Goal: Task Accomplishment & Management: Manage account settings

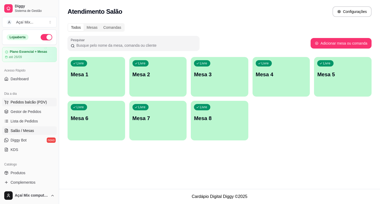
click at [22, 106] on button "Pedidos balcão (PDV)" at bounding box center [29, 102] width 55 height 8
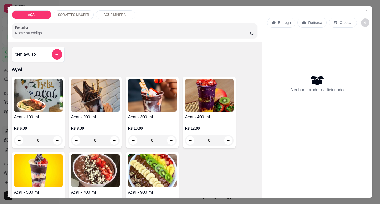
click at [196, 129] on p "R$ 12,00" at bounding box center [209, 128] width 49 height 5
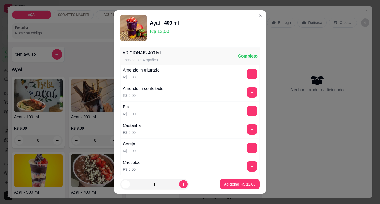
scroll to position [79, 0]
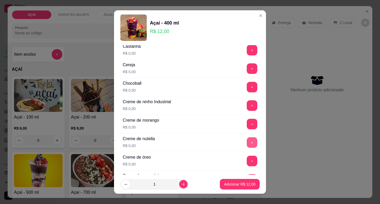
click at [247, 139] on button "+" at bounding box center [252, 142] width 11 height 11
click at [247, 71] on button "+" at bounding box center [252, 68] width 11 height 11
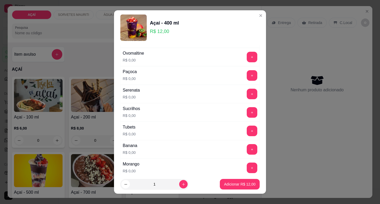
scroll to position [660, 0]
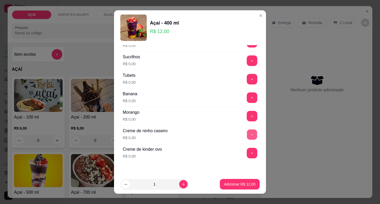
click at [247, 138] on button "+" at bounding box center [252, 134] width 10 height 10
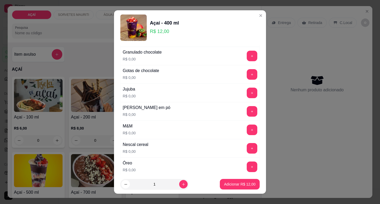
scroll to position [475, 0]
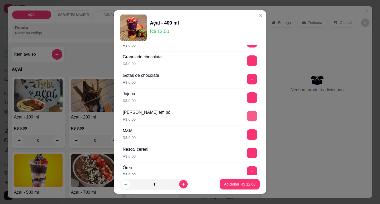
click at [247, 114] on button "+" at bounding box center [252, 116] width 11 height 11
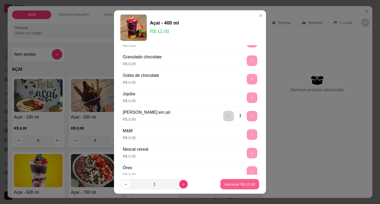
click at [233, 183] on p "Adicionar R$ 12,00" at bounding box center [240, 184] width 31 height 5
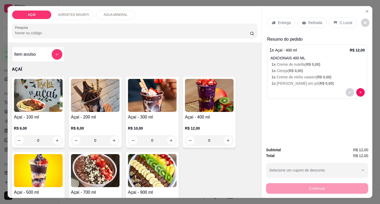
click at [144, 120] on div "R$ 10,00 0" at bounding box center [152, 132] width 49 height 25
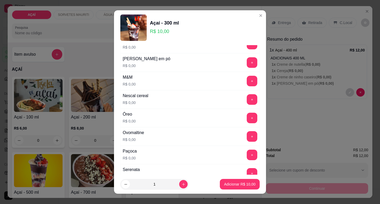
scroll to position [502, 0]
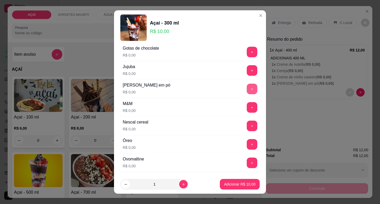
click at [247, 89] on button "+" at bounding box center [252, 89] width 11 height 11
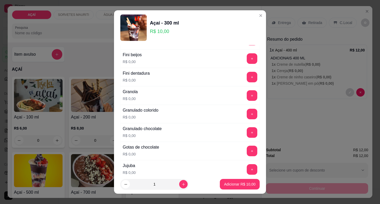
scroll to position [370, 0]
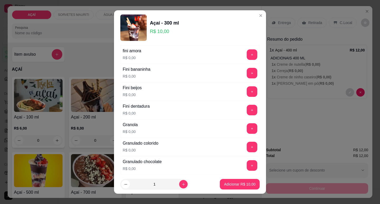
click at [241, 134] on div "Granola R$ 0,00 +" at bounding box center [189, 128] width 139 height 18
click at [247, 131] on button "+" at bounding box center [252, 128] width 10 height 10
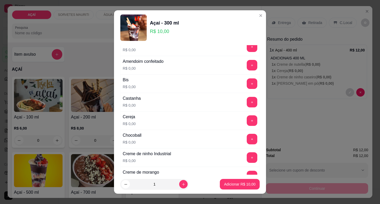
scroll to position [0, 0]
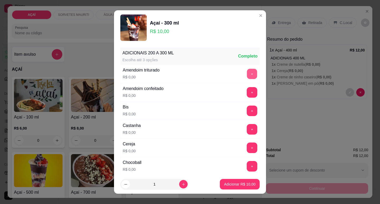
click at [247, 70] on button "+" at bounding box center [252, 74] width 10 height 10
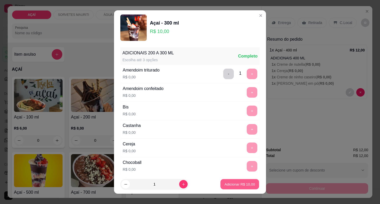
click at [222, 190] on div "Adicionar R$ 10,00" at bounding box center [240, 184] width 40 height 11
click at [238, 182] on p "Adicionar R$ 10,00" at bounding box center [240, 184] width 31 height 5
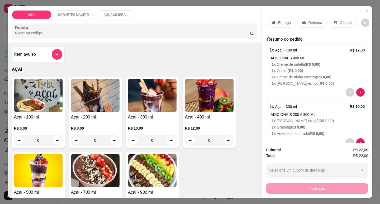
click at [285, 18] on div "Entrega" at bounding box center [281, 23] width 28 height 10
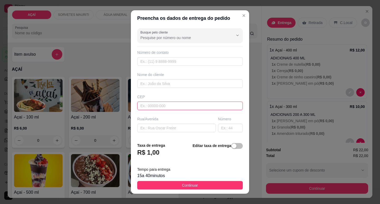
click at [149, 105] on input "text" at bounding box center [190, 106] width 106 height 8
type input "5752000000"
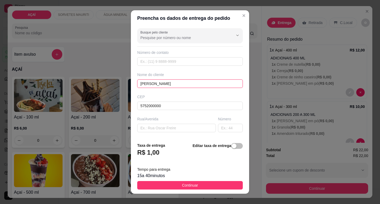
type input "[PERSON_NAME]"
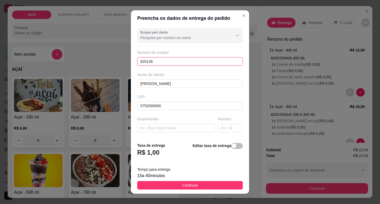
click at [169, 60] on input "820136" at bounding box center [190, 61] width 106 height 8
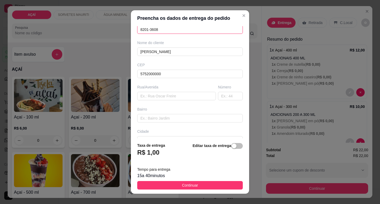
scroll to position [65, 0]
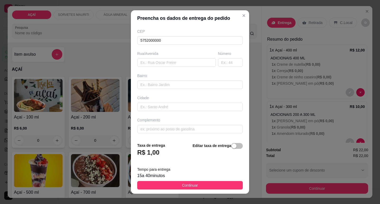
type input "8201-3608"
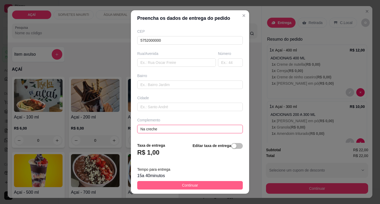
type input "Na creche"
click at [225, 184] on button "Continuar" at bounding box center [190, 185] width 106 height 8
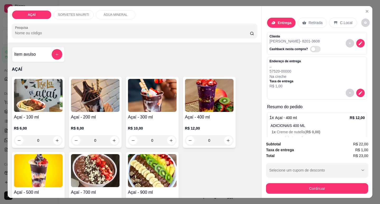
drag, startPoint x: 283, startPoint y: 181, endPoint x: 274, endPoint y: 176, distance: 9.8
click at [279, 178] on div "Subtotal R$ 22,00 Taxa de entrega R$ 1,00 Total R$ 23,00 Selecione um cupom de …" at bounding box center [317, 167] width 102 height 53
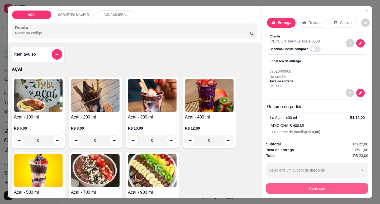
click at [271, 186] on button "Continuar" at bounding box center [317, 188] width 102 height 11
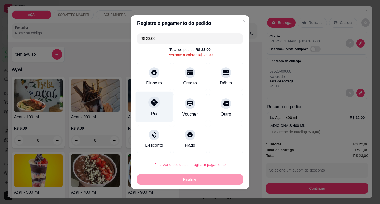
drag, startPoint x: 147, startPoint y: 114, endPoint x: 169, endPoint y: 142, distance: 35.0
click at [148, 114] on div "Pix" at bounding box center [154, 106] width 37 height 31
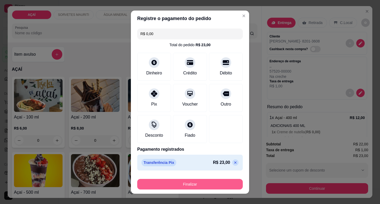
click at [187, 181] on button "Finalizar" at bounding box center [190, 184] width 106 height 11
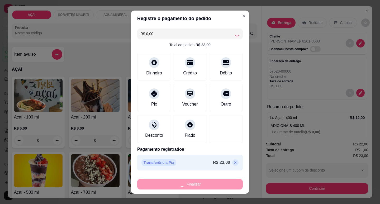
type input "-R$ 23,00"
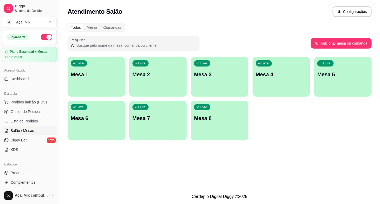
click at [93, 97] on div "Livre Mesa 1 Livre Mesa 2 Livre Mesa 3 Livre Mesa 4 Livre Mesa 5 Livre Mesa 6 L…" at bounding box center [220, 98] width 304 height 83
click at [92, 89] on div "Livre Mesa 1" at bounding box center [96, 74] width 56 height 32
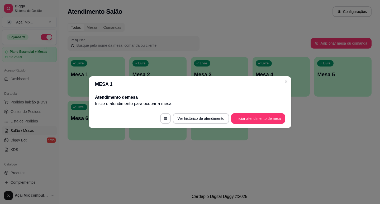
click at [240, 113] on footer "Ver histórico de atendimento Iniciar atendimento de mesa" at bounding box center [190, 118] width 203 height 19
click at [243, 114] on button "Iniciar atendimento de mesa" at bounding box center [258, 118] width 54 height 11
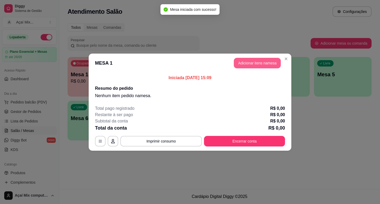
click at [244, 64] on button "Adicionar itens na mesa" at bounding box center [257, 63] width 47 height 11
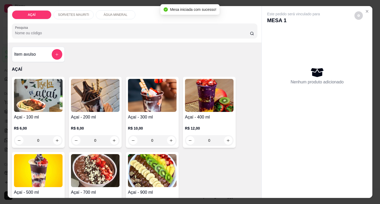
click at [78, 129] on div "R$ 8,00 0" at bounding box center [95, 136] width 49 height 20
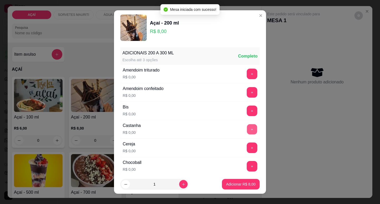
click at [247, 128] on button "+" at bounding box center [252, 129] width 10 height 10
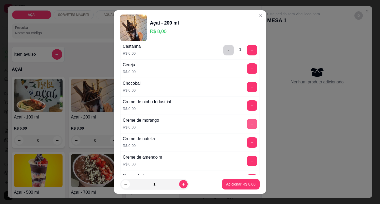
scroll to position [106, 0]
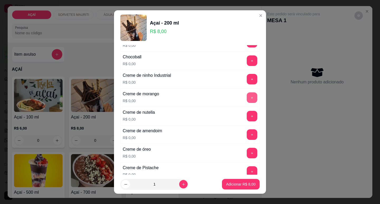
click at [247, 98] on button "+" at bounding box center [252, 97] width 11 height 11
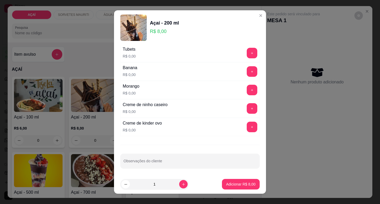
scroll to position [687, 0]
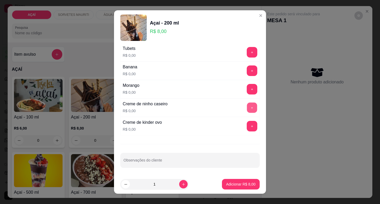
click at [247, 110] on button "+" at bounding box center [252, 107] width 10 height 10
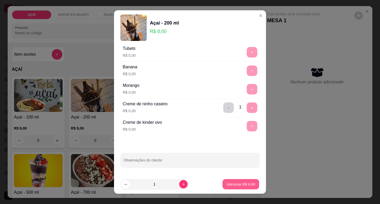
click at [235, 183] on p "Adicionar R$ 8,00" at bounding box center [240, 184] width 29 height 5
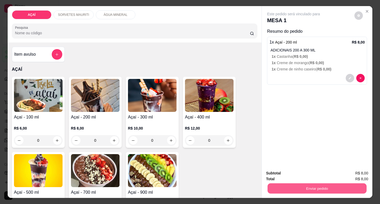
click at [277, 183] on button "Enviar pedido" at bounding box center [317, 188] width 99 height 10
click at [283, 169] on button "Não registrar e enviar pedido" at bounding box center [299, 173] width 53 height 10
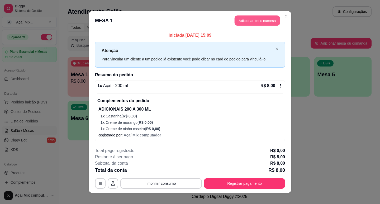
click at [261, 17] on button "Adicionar itens na mesa" at bounding box center [257, 21] width 45 height 10
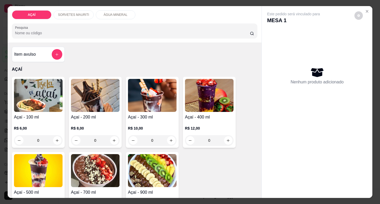
click at [101, 107] on img at bounding box center [95, 95] width 49 height 33
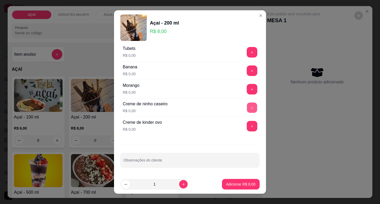
click at [247, 110] on button "+" at bounding box center [252, 107] width 10 height 10
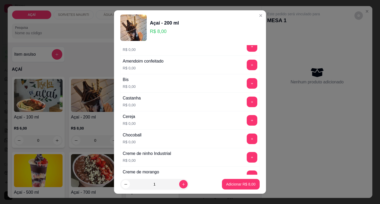
scroll to position [0, 0]
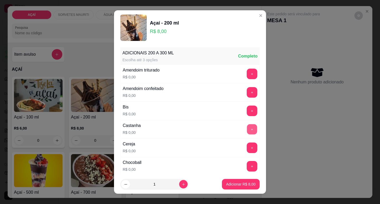
click at [247, 127] on button "+" at bounding box center [252, 129] width 10 height 10
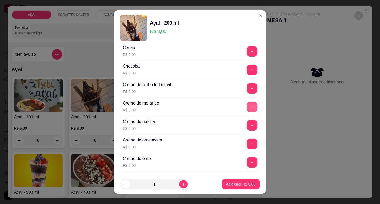
scroll to position [106, 0]
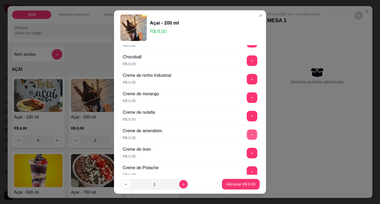
click at [247, 136] on button "+" at bounding box center [252, 134] width 10 height 10
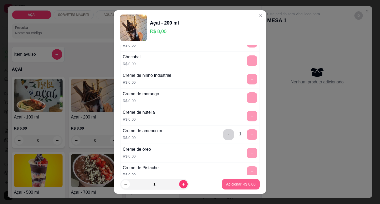
click at [239, 184] on p "Adicionar R$ 8,00" at bounding box center [240, 184] width 29 height 5
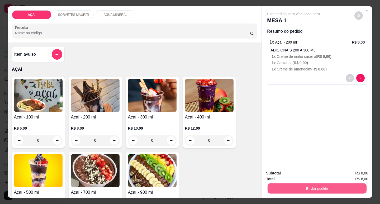
click at [276, 184] on button "Enviar pedido" at bounding box center [317, 188] width 99 height 10
click at [285, 172] on button "Não registrar e enviar pedido" at bounding box center [299, 173] width 55 height 10
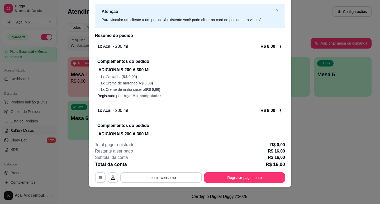
scroll to position [0, 0]
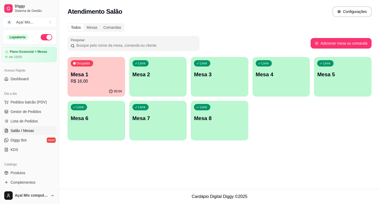
click at [23, 107] on ul "Pedidos balcão (PDV) Gestor de Pedidos Lista de Pedidos Salão / Mesas Diggy Bot…" at bounding box center [29, 126] width 55 height 56
drag, startPoint x: 26, startPoint y: 112, endPoint x: 137, endPoint y: 91, distance: 112.9
click at [26, 112] on span "Gestor de Pedidos" at bounding box center [26, 111] width 31 height 5
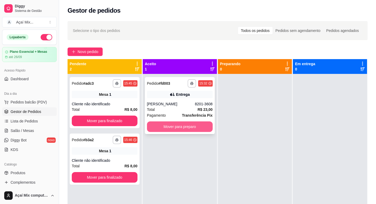
click at [190, 129] on button "Mover para preparo" at bounding box center [180, 126] width 66 height 11
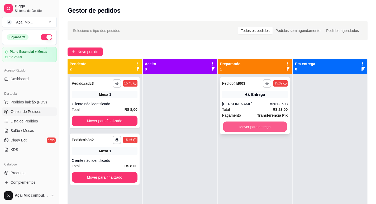
click at [256, 127] on button "Mover para entrega" at bounding box center [255, 127] width 64 height 10
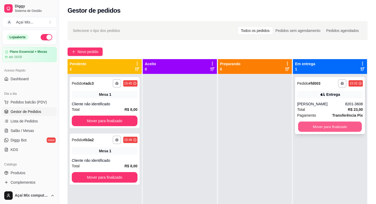
click at [298, 127] on button "Mover para finalizado" at bounding box center [330, 127] width 64 height 10
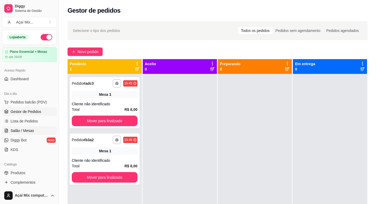
click at [23, 134] on link "Salão / Mesas" at bounding box center [29, 130] width 55 height 8
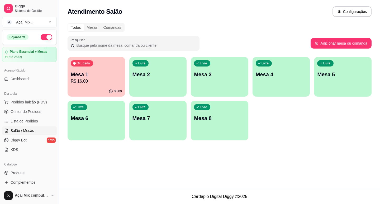
click at [152, 81] on div "Livre Mesa 2" at bounding box center [158, 73] width 58 height 33
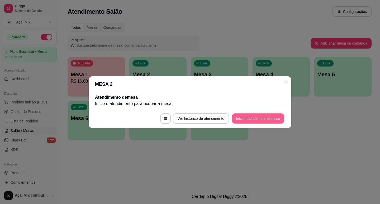
click at [248, 122] on button "Iniciar atendimento de mesa" at bounding box center [258, 118] width 52 height 10
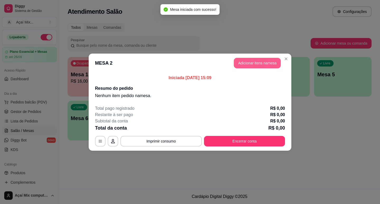
click at [250, 67] on button "Adicionar itens na mesa" at bounding box center [257, 63] width 47 height 11
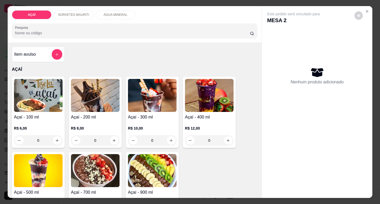
click at [154, 120] on div "R$ 10,00 0" at bounding box center [152, 132] width 49 height 25
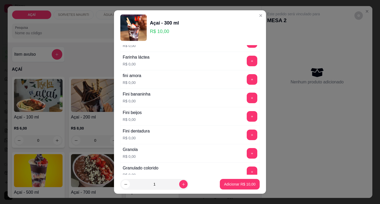
scroll to position [343, 0]
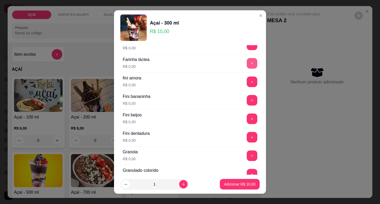
click at [247, 64] on button "+" at bounding box center [252, 63] width 11 height 11
click at [223, 65] on button "-" at bounding box center [228, 63] width 11 height 11
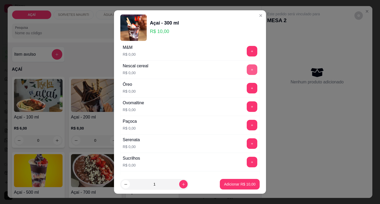
scroll to position [554, 0]
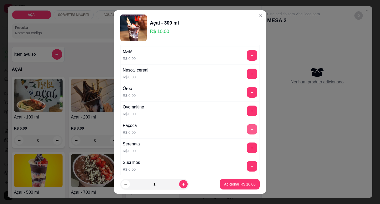
click at [247, 128] on button "+" at bounding box center [252, 129] width 10 height 10
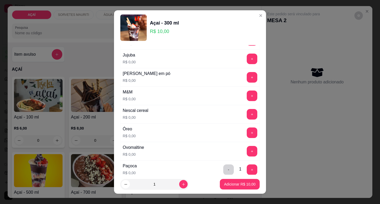
scroll to position [501, 0]
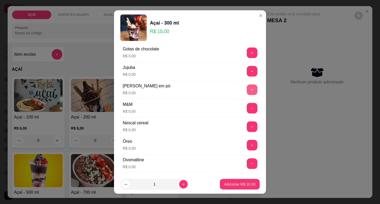
click at [247, 87] on button "+" at bounding box center [252, 89] width 11 height 11
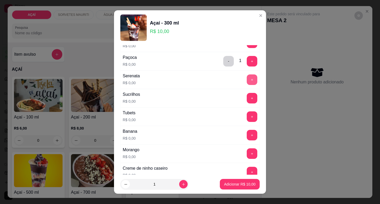
scroll to position [607, 0]
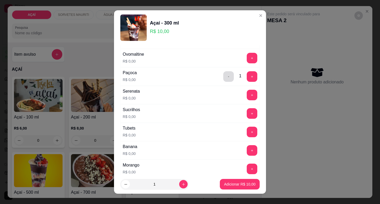
click at [223, 76] on button "-" at bounding box center [228, 76] width 11 height 11
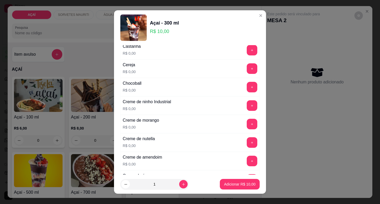
scroll to position [26, 0]
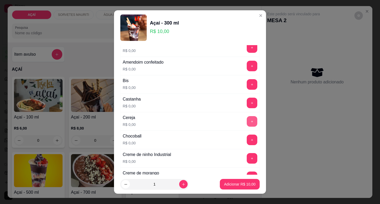
click at [247, 123] on button "+" at bounding box center [252, 121] width 11 height 11
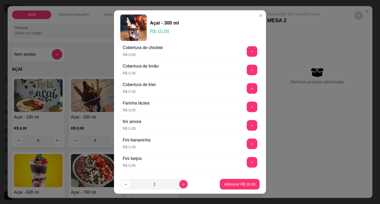
scroll to position [290, 0]
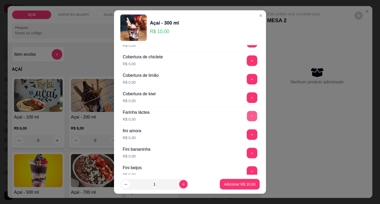
click at [247, 116] on button "+" at bounding box center [252, 116] width 10 height 10
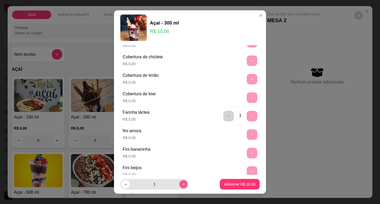
click at [182, 184] on icon "increase-product-quantity" at bounding box center [184, 184] width 4 height 4
type input "2"
click at [226, 183] on p "Adicionar R$ 20,00" at bounding box center [239, 184] width 31 height 5
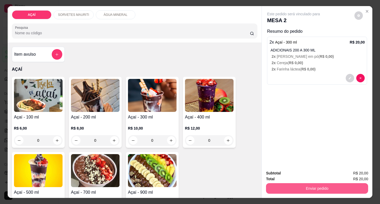
click at [342, 187] on button "Enviar pedido" at bounding box center [317, 188] width 102 height 11
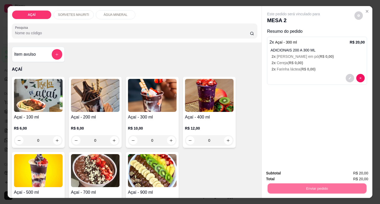
click at [313, 174] on button "Não registrar e enviar pedido" at bounding box center [299, 173] width 53 height 10
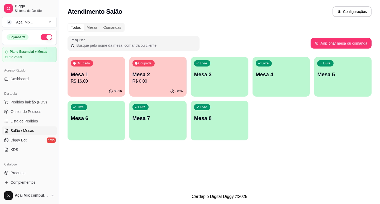
click at [86, 71] on div "Ocupada Mesa 1 R$ 16,00" at bounding box center [97, 71] width 58 height 29
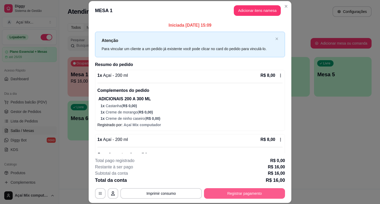
click at [258, 190] on button "Registrar pagamento" at bounding box center [244, 193] width 81 height 11
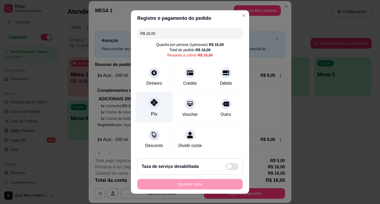
click at [159, 114] on div "Pix" at bounding box center [154, 107] width 37 height 31
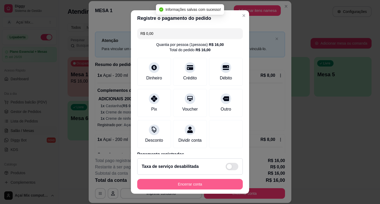
type input "R$ 0,00"
click at [194, 183] on button "Encerrar conta" at bounding box center [190, 184] width 102 height 10
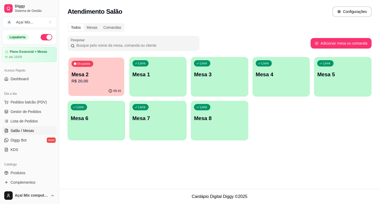
click at [81, 86] on button "Ocupada Mesa 2 R$ 20,00 00:15" at bounding box center [96, 77] width 56 height 39
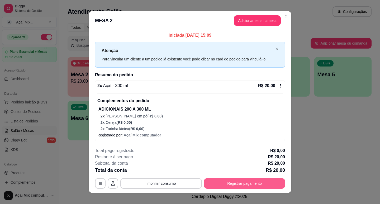
click at [241, 181] on button "Registrar pagamento" at bounding box center [244, 183] width 81 height 11
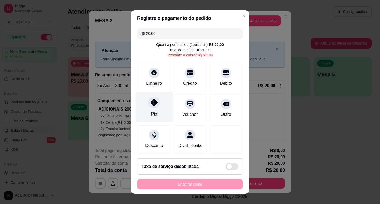
drag, startPoint x: 152, startPoint y: 110, endPoint x: 156, endPoint y: 120, distance: 11.6
click at [153, 110] on div "Pix" at bounding box center [154, 107] width 37 height 31
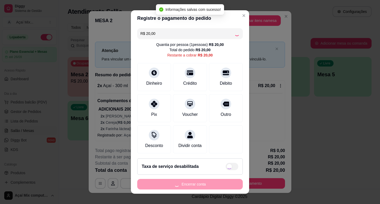
type input "R$ 0,00"
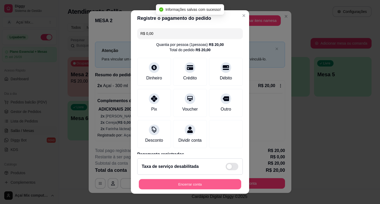
click at [208, 186] on button "Encerrar conta" at bounding box center [190, 184] width 102 height 10
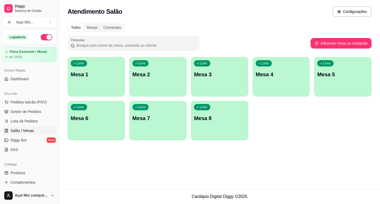
click at [106, 86] on div "Livre Mesa 1" at bounding box center [97, 73] width 58 height 33
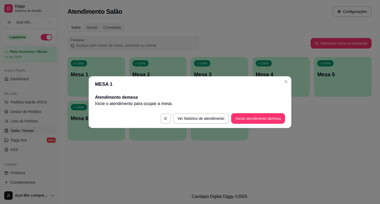
drag, startPoint x: 289, startPoint y: 119, endPoint x: 284, endPoint y: 120, distance: 5.4
click at [285, 120] on footer "Ver histórico de atendimento Iniciar atendimento de mesa" at bounding box center [190, 118] width 203 height 19
click at [279, 119] on button "Iniciar atendimento de mesa" at bounding box center [258, 118] width 52 height 10
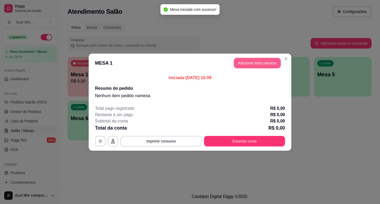
click at [243, 59] on button "Adicionar itens na mesa" at bounding box center [257, 63] width 47 height 11
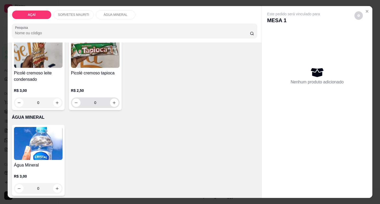
scroll to position [364, 0]
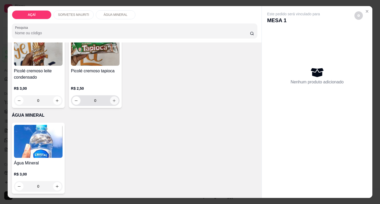
click at [113, 99] on icon "increase-product-quantity" at bounding box center [114, 101] width 4 height 4
type input "1"
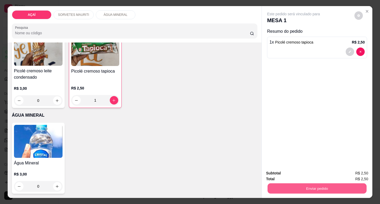
click at [338, 183] on button "Enviar pedido" at bounding box center [317, 188] width 99 height 10
click at [299, 173] on button "Não registrar e enviar pedido" at bounding box center [299, 173] width 53 height 10
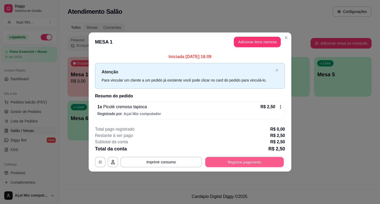
click at [275, 162] on button "Registrar pagamento" at bounding box center [244, 162] width 79 height 10
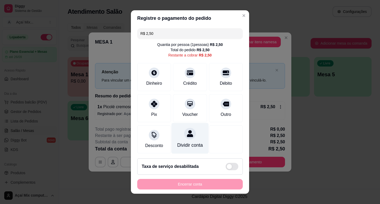
drag, startPoint x: 151, startPoint y: 112, endPoint x: 174, endPoint y: 128, distance: 27.8
click at [152, 114] on div "Pix" at bounding box center [154, 114] width 6 height 6
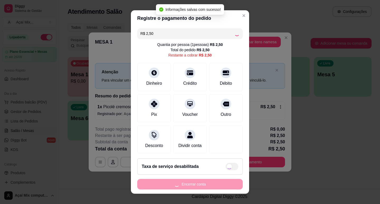
type input "R$ 0,00"
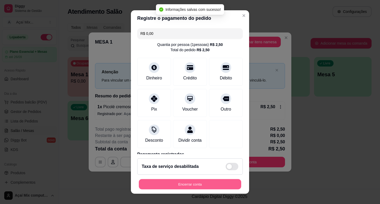
click at [219, 186] on button "Encerrar conta" at bounding box center [190, 184] width 102 height 10
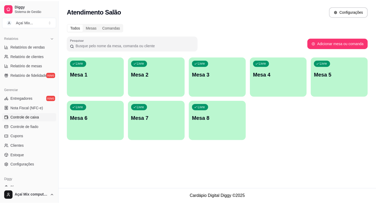
scroll to position [149, 0]
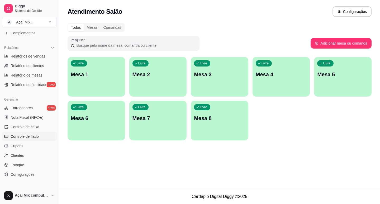
click at [30, 136] on span "Controle de fiado" at bounding box center [25, 136] width 28 height 5
click at [42, 140] on link "Controle de fiado" at bounding box center [29, 136] width 55 height 8
click at [41, 139] on link "Controle de fiado" at bounding box center [29, 136] width 55 height 8
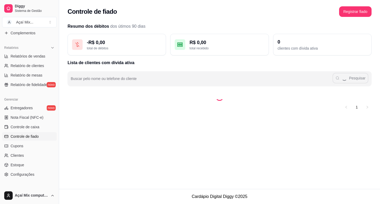
click at [41, 139] on link "Controle de fiado" at bounding box center [29, 136] width 55 height 8
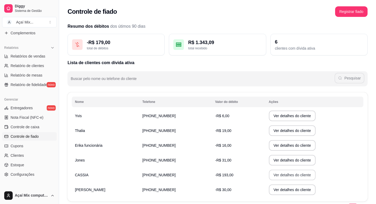
click at [272, 176] on button "Ver detalhes do cliente" at bounding box center [292, 175] width 47 height 11
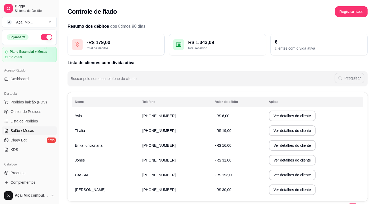
click at [42, 127] on link "Salão / Mesas" at bounding box center [29, 130] width 55 height 8
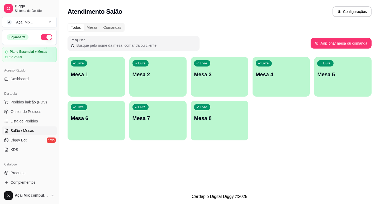
scroll to position [138, 0]
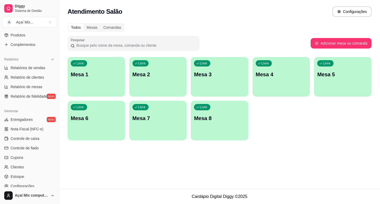
click at [106, 70] on div "Livre Mesa 1" at bounding box center [97, 73] width 58 height 33
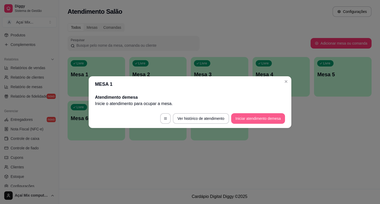
click at [244, 122] on button "Iniciar atendimento de mesa" at bounding box center [258, 118] width 54 height 11
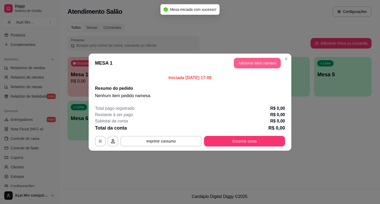
click at [253, 64] on button "Adicionar itens na mesa" at bounding box center [257, 63] width 47 height 11
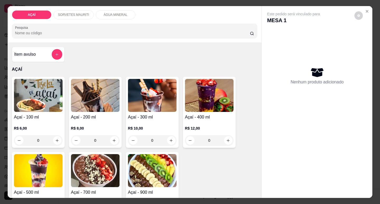
click at [105, 116] on h4 "Açaí - 200 ml" at bounding box center [95, 117] width 49 height 6
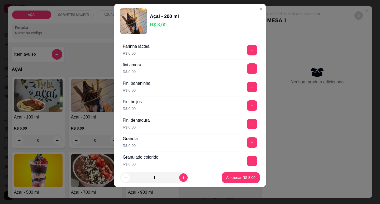
scroll to position [344, 0]
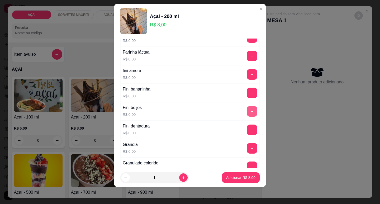
click at [247, 113] on button "+" at bounding box center [252, 111] width 11 height 11
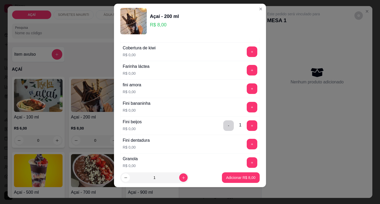
scroll to position [318, 0]
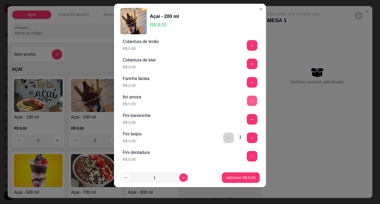
click at [247, 97] on button "+" at bounding box center [252, 101] width 10 height 10
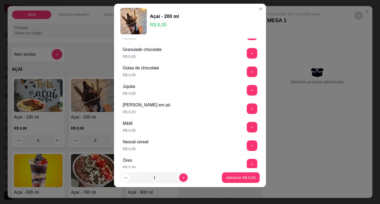
scroll to position [449, 0]
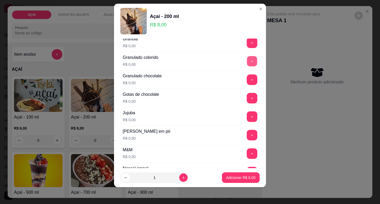
click at [247, 58] on button "+" at bounding box center [252, 61] width 10 height 10
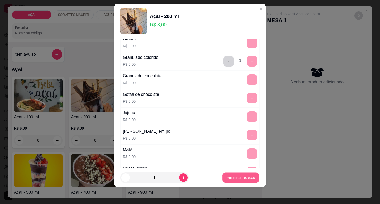
click at [249, 182] on button "Adicionar R$ 8,00" at bounding box center [240, 178] width 37 height 10
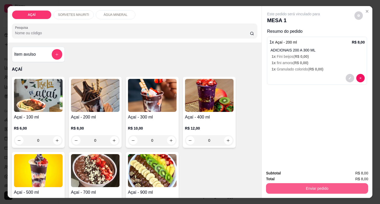
click at [275, 187] on button "Enviar pedido" at bounding box center [317, 188] width 102 height 11
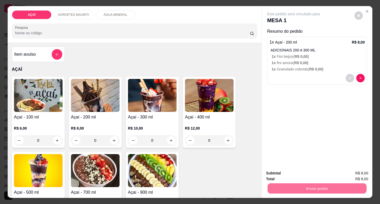
click at [282, 170] on button "Não registrar e enviar pedido" at bounding box center [299, 173] width 55 height 10
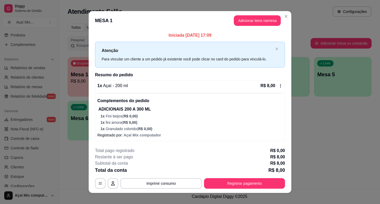
click at [90, 110] on div "Iniciada [DATE] 17:09 Atenção Para vincular um cliente a um pedido já existente…" at bounding box center [190, 86] width 203 height 113
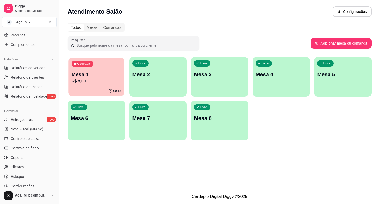
click at [116, 78] on div "Mesa 1 R$ 8,00" at bounding box center [97, 77] width 50 height 13
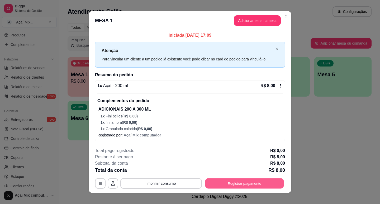
click at [217, 180] on button "Registrar pagamento" at bounding box center [244, 183] width 79 height 10
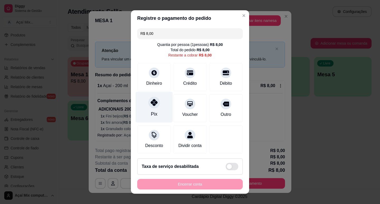
click at [149, 109] on div "Pix" at bounding box center [154, 107] width 37 height 31
type input "R$ 0,00"
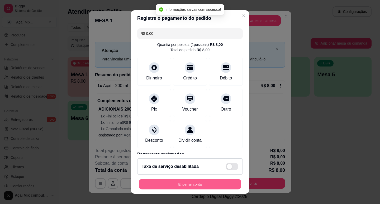
click at [200, 184] on button "Encerrar conta" at bounding box center [190, 184] width 102 height 10
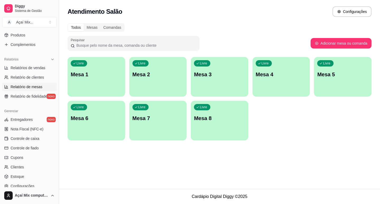
click at [31, 83] on link "Relatório de mesas" at bounding box center [29, 87] width 55 height 8
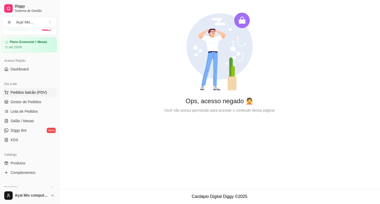
scroll to position [6, 0]
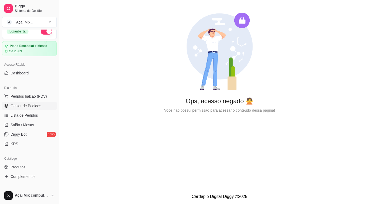
click at [41, 108] on link "Gestor de Pedidos" at bounding box center [29, 106] width 55 height 8
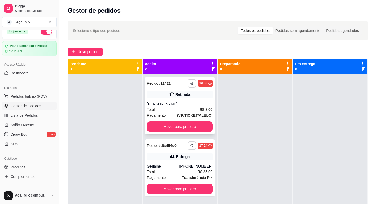
click at [185, 121] on div "**********" at bounding box center [180, 105] width 70 height 57
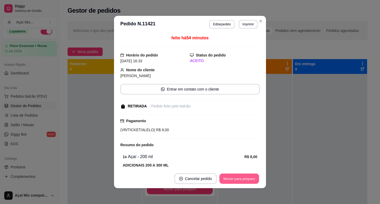
click at [246, 181] on button "Mover para preparo" at bounding box center [239, 179] width 40 height 10
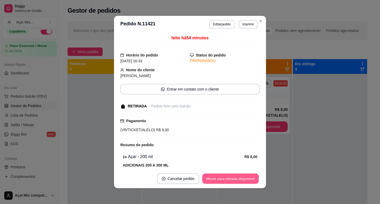
click at [246, 181] on button "Mover para retirada disponível" at bounding box center [230, 179] width 56 height 10
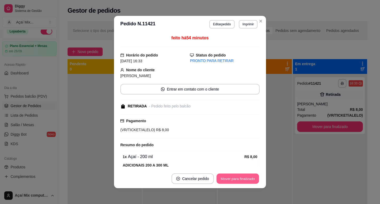
click at [246, 181] on button "Mover para finalizado" at bounding box center [238, 179] width 42 height 10
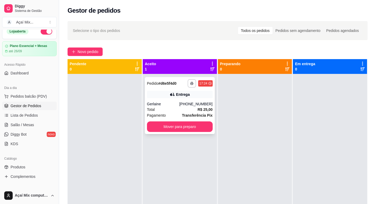
click at [190, 117] on strong "Transferência Pix" at bounding box center [197, 115] width 31 height 4
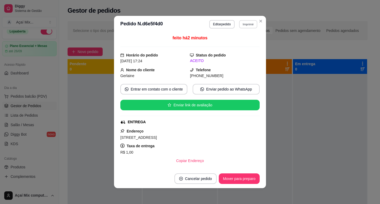
click at [245, 24] on button "Imprimir" at bounding box center [248, 24] width 18 height 8
click at [237, 42] on button "Impressora" at bounding box center [237, 43] width 37 height 8
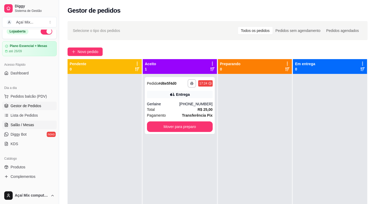
click at [35, 121] on link "Salão / Mesas" at bounding box center [29, 125] width 55 height 8
click at [36, 122] on link "Salão / Mesas" at bounding box center [29, 125] width 55 height 8
click at [26, 123] on span "Salão / Mesas" at bounding box center [22, 124] width 23 height 5
click at [17, 122] on link "Salão / Mesas" at bounding box center [29, 125] width 55 height 8
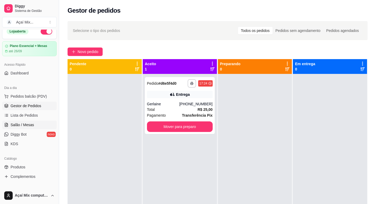
click at [17, 122] on link "Salão / Mesas" at bounding box center [29, 125] width 55 height 8
click at [22, 124] on span "Salão / Mesas" at bounding box center [22, 124] width 23 height 5
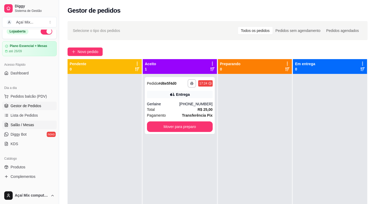
click at [22, 124] on span "Salão / Mesas" at bounding box center [22, 124] width 23 height 5
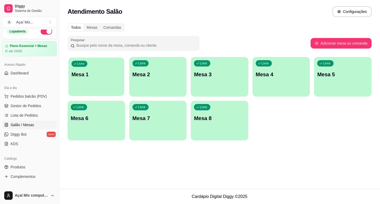
click at [89, 62] on div "Livre Mesa 1" at bounding box center [96, 74] width 56 height 32
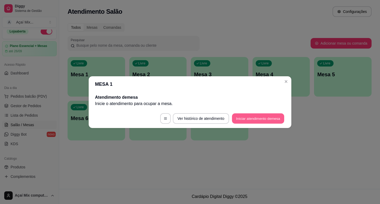
click at [251, 114] on button "Iniciar atendimento de mesa" at bounding box center [258, 118] width 52 height 10
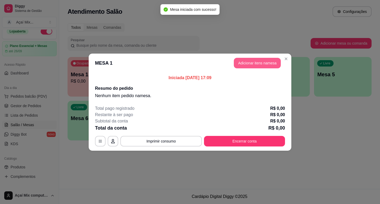
click at [244, 59] on button "Adicionar itens na mesa" at bounding box center [257, 63] width 47 height 11
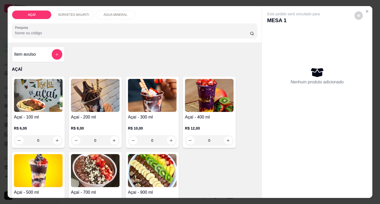
click at [32, 136] on div "0" at bounding box center [38, 140] width 49 height 11
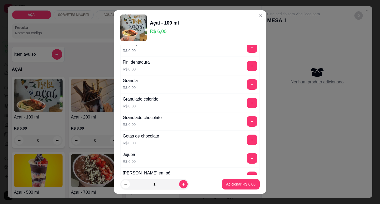
scroll to position [422, 0]
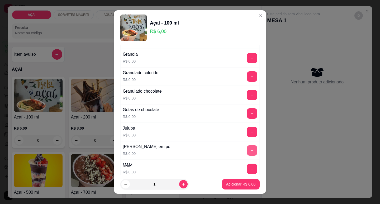
click at [247, 150] on button "+" at bounding box center [252, 150] width 11 height 11
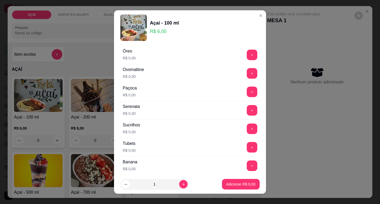
scroll to position [581, 0]
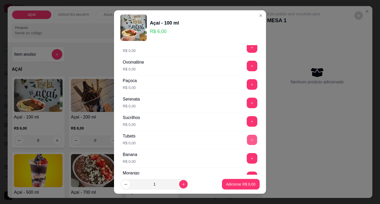
click at [247, 135] on button "+" at bounding box center [252, 140] width 10 height 10
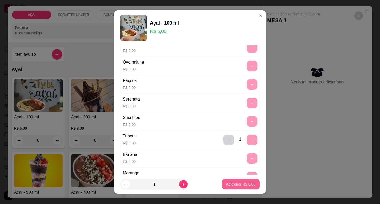
click at [229, 181] on button "Adicionar R$ 6,00" at bounding box center [241, 184] width 38 height 11
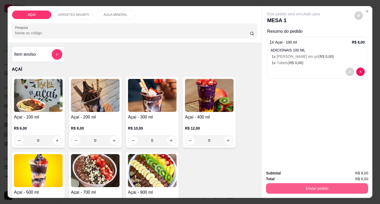
click at [276, 187] on button "Enviar pedido" at bounding box center [317, 188] width 102 height 11
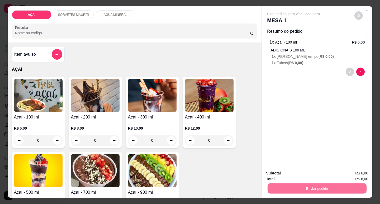
click at [301, 170] on button "Não registrar e enviar pedido" at bounding box center [299, 173] width 55 height 10
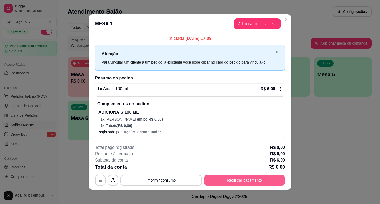
click at [267, 181] on button "Registrar pagamento" at bounding box center [244, 180] width 81 height 11
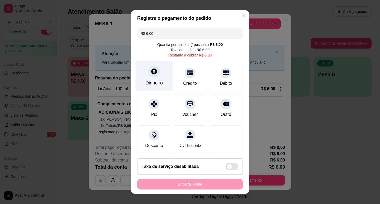
click at [154, 71] on icon at bounding box center [154, 71] width 7 height 7
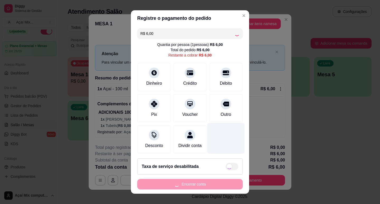
type input "R$ 0,00"
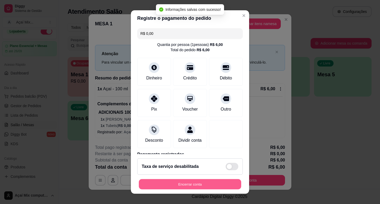
click at [207, 181] on button "Encerrar conta" at bounding box center [190, 184] width 102 height 10
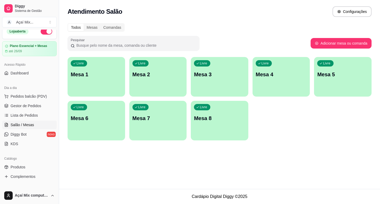
click at [118, 80] on div "Livre Mesa 1" at bounding box center [97, 73] width 58 height 33
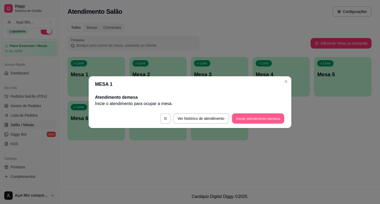
click at [270, 119] on button "Iniciar atendimento de mesa" at bounding box center [258, 118] width 52 height 10
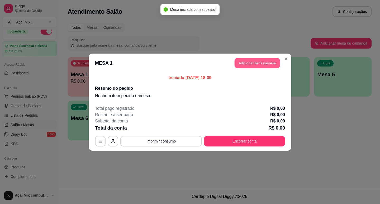
click at [267, 64] on button "Adicionar itens na mesa" at bounding box center [257, 63] width 45 height 10
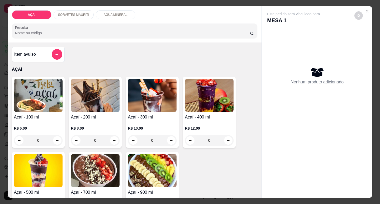
click at [213, 129] on div "R$ 12,00 0" at bounding box center [209, 136] width 49 height 20
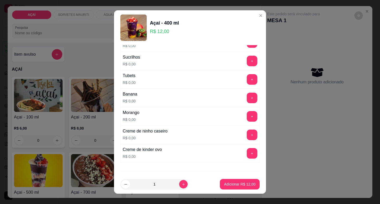
scroll to position [660, 0]
click at [247, 117] on button "+" at bounding box center [252, 116] width 11 height 11
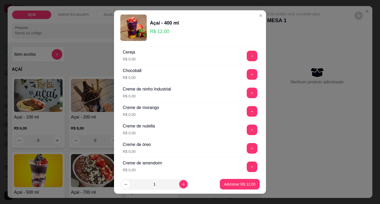
scroll to position [106, 0]
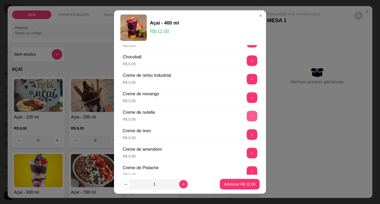
click at [247, 115] on button "+" at bounding box center [252, 116] width 11 height 11
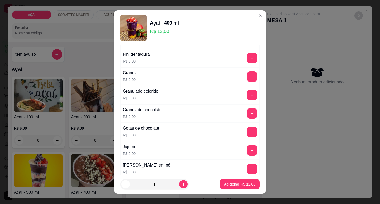
scroll to position [449, 0]
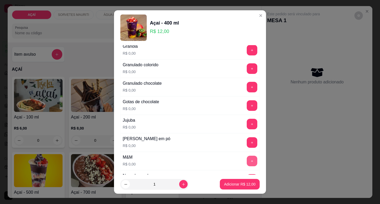
click at [247, 163] on button "+" at bounding box center [252, 161] width 11 height 11
click at [247, 140] on button "+" at bounding box center [252, 142] width 11 height 11
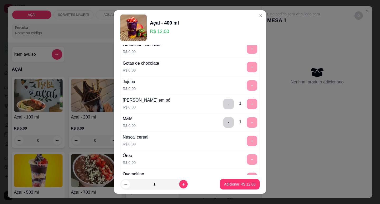
scroll to position [528, 0]
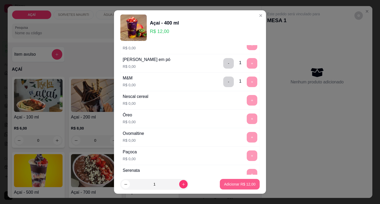
click at [230, 188] on button "Adicionar R$ 12,00" at bounding box center [240, 184] width 40 height 11
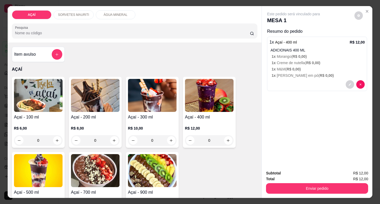
click at [213, 120] on div "R$ 12,00 0" at bounding box center [209, 132] width 49 height 25
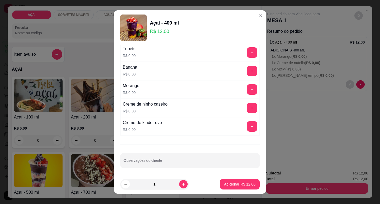
scroll to position [687, 0]
click at [247, 107] on button "+" at bounding box center [252, 107] width 10 height 10
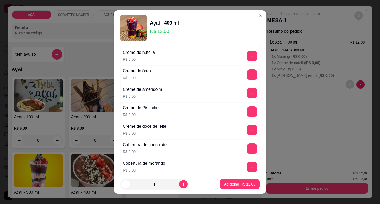
scroll to position [159, 0]
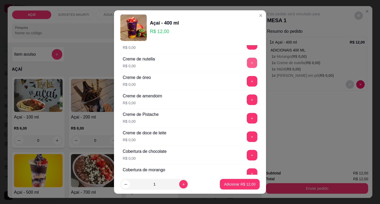
click at [247, 58] on button "+" at bounding box center [252, 63] width 10 height 10
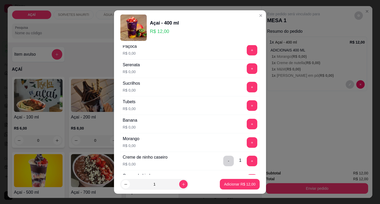
scroll to position [660, 0]
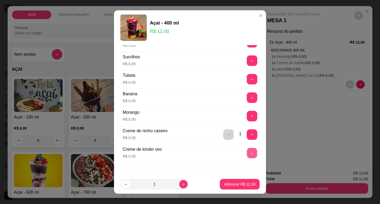
click at [247, 150] on button "+" at bounding box center [252, 153] width 10 height 10
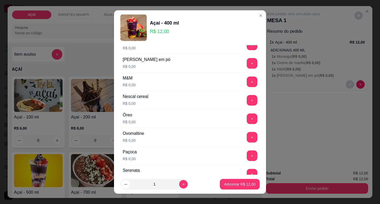
scroll to position [501, 0]
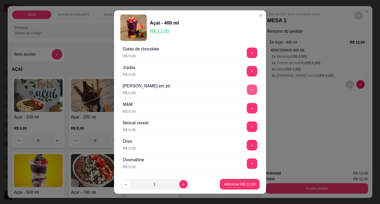
click at [247, 89] on button "+" at bounding box center [252, 89] width 10 height 10
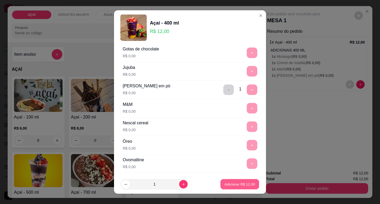
click at [227, 182] on p "Adicionar R$ 12,00" at bounding box center [240, 184] width 31 height 5
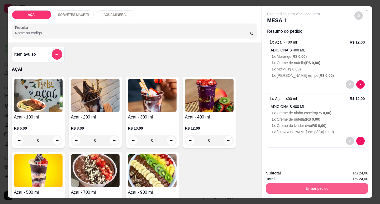
click at [305, 186] on button "Enviar pedido" at bounding box center [317, 188] width 102 height 11
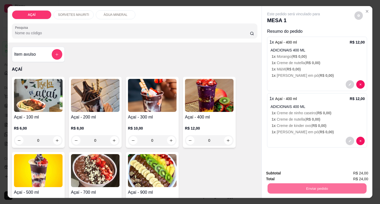
click at [301, 174] on button "Não registrar e enviar pedido" at bounding box center [299, 173] width 53 height 10
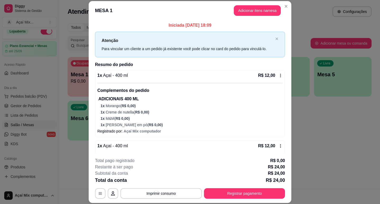
click at [224, 186] on div "**********" at bounding box center [190, 178] width 190 height 41
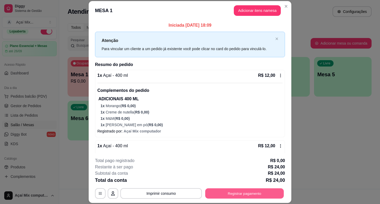
click at [220, 193] on button "Registrar pagamento" at bounding box center [244, 193] width 79 height 10
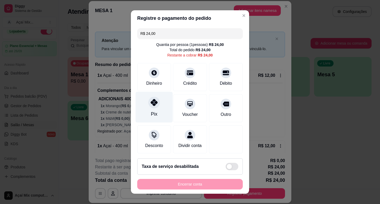
click at [141, 109] on div "Pix" at bounding box center [154, 107] width 37 height 31
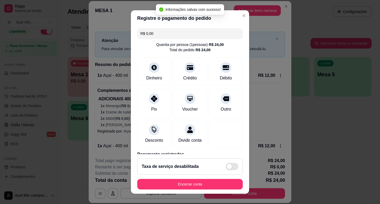
type input "R$ 0,00"
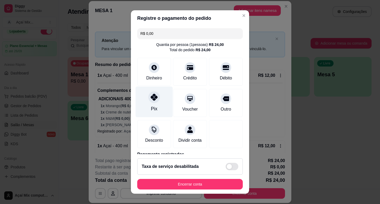
click at [155, 98] on div at bounding box center [154, 97] width 12 height 12
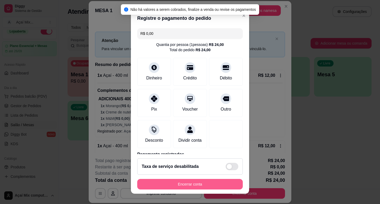
click at [192, 184] on button "Encerrar conta" at bounding box center [190, 184] width 106 height 11
